Goal: Information Seeking & Learning: Learn about a topic

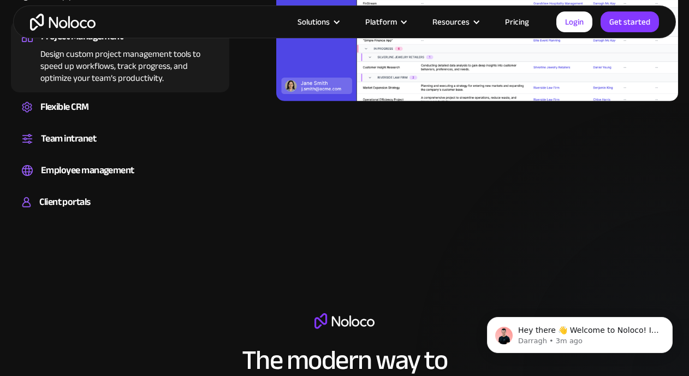
scroll to position [1127, 0]
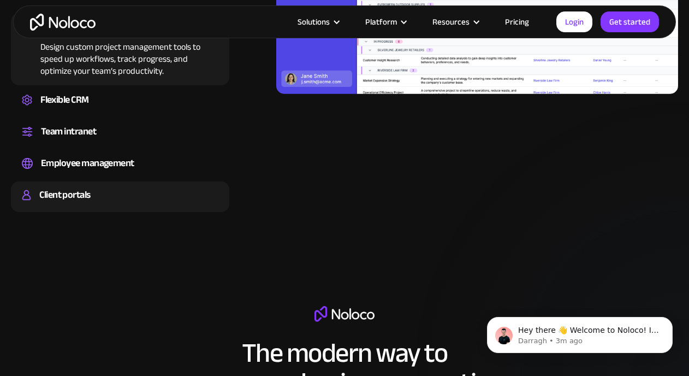
click at [79, 199] on div "Client portals" at bounding box center [64, 195] width 51 height 16
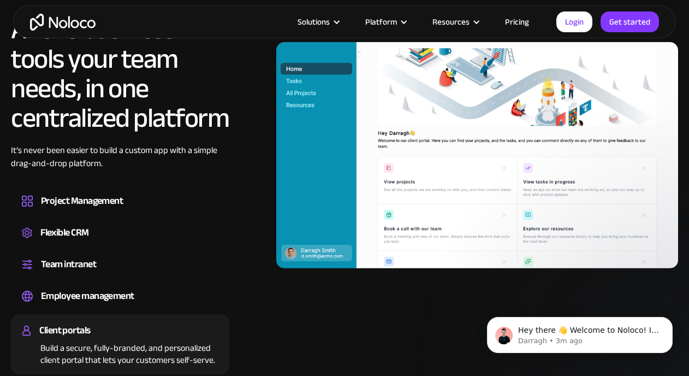
scroll to position [949, 0]
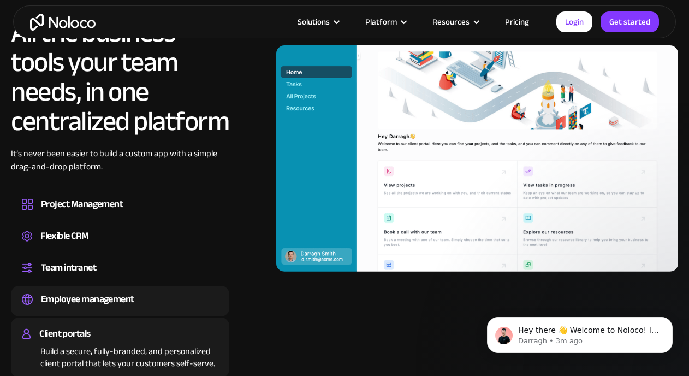
click at [98, 298] on div "Employee management" at bounding box center [87, 299] width 93 height 16
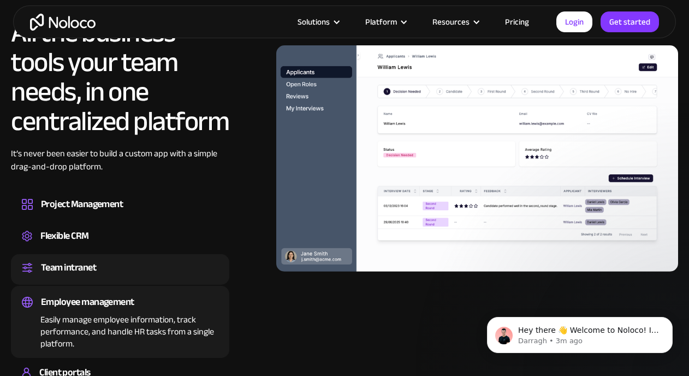
click at [92, 268] on div "Team intranet" at bounding box center [68, 267] width 55 height 16
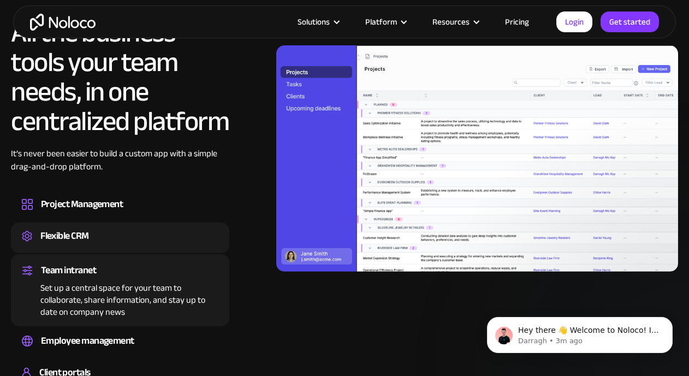
click at [94, 241] on div "Flexible CRM" at bounding box center [120, 236] width 197 height 16
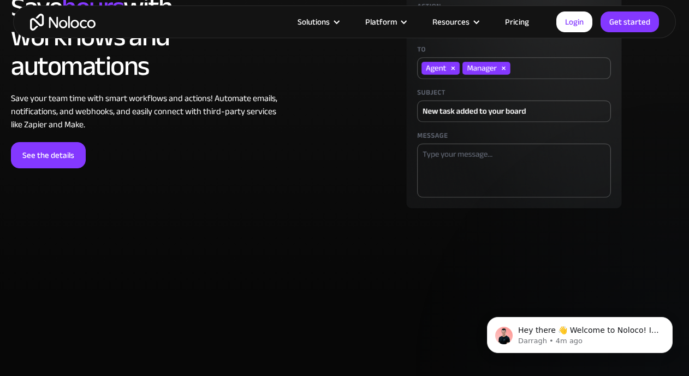
scroll to position [3042, 0]
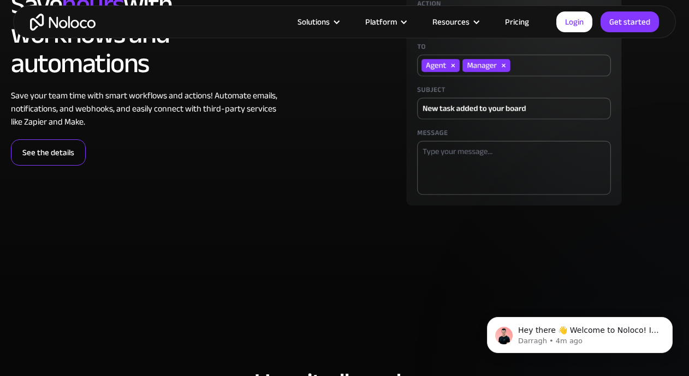
click at [42, 154] on link "See the details" at bounding box center [48, 152] width 75 height 26
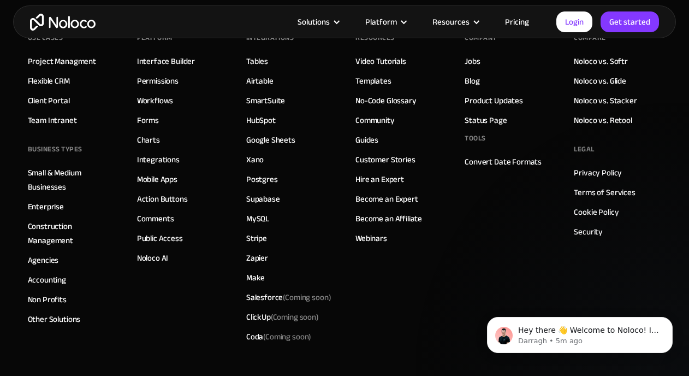
scroll to position [4150, 0]
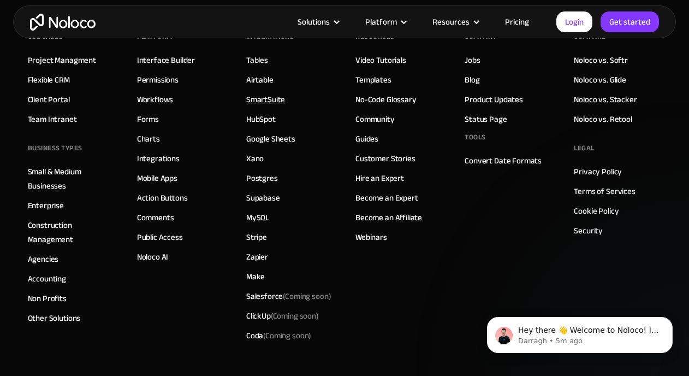
click at [250, 100] on link "SmartSuite" at bounding box center [265, 99] width 39 height 14
click at [265, 221] on link "MySQL" at bounding box center [257, 217] width 23 height 14
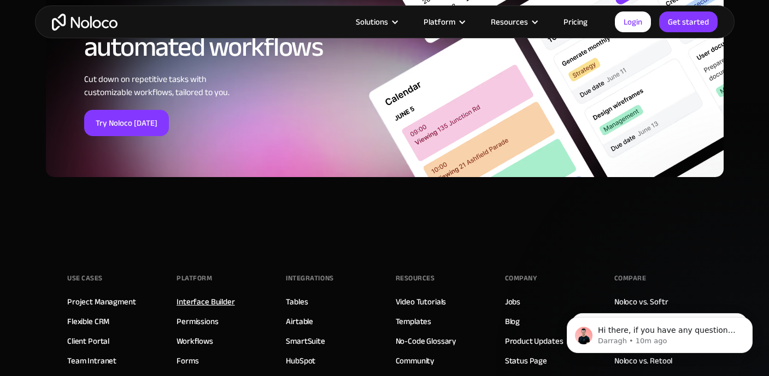
scroll to position [3821, 0]
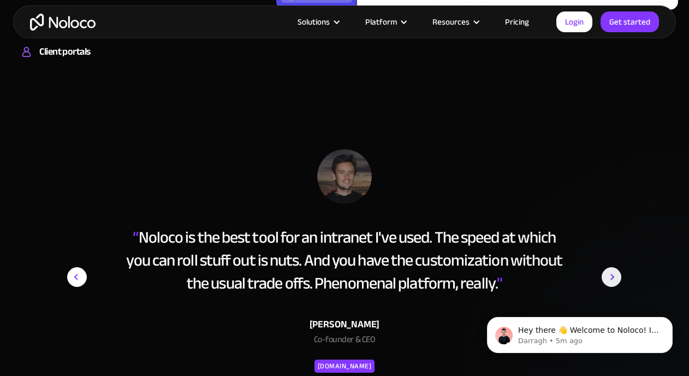
scroll to position [1071, 0]
